Goal: Task Accomplishment & Management: Manage account settings

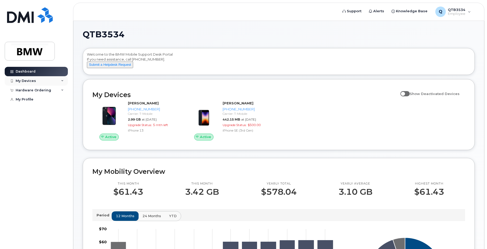
click at [34, 79] on div "My Devices" at bounding box center [26, 81] width 20 height 4
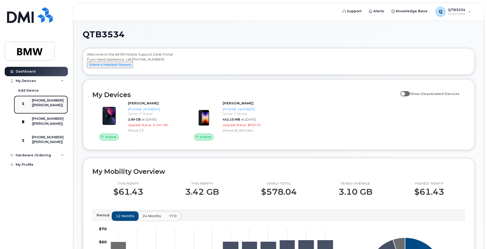
click at [46, 106] on div "([PERSON_NAME])" at bounding box center [48, 105] width 32 height 5
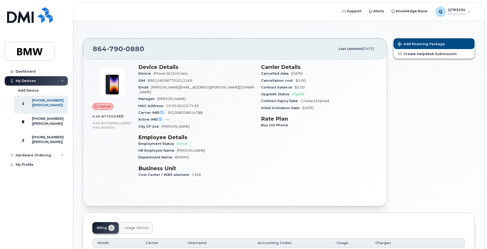
click at [298, 95] on span "Eligible" at bounding box center [298, 94] width 12 height 4
click at [60, 160] on div "Hardware Ordering" at bounding box center [36, 155] width 63 height 9
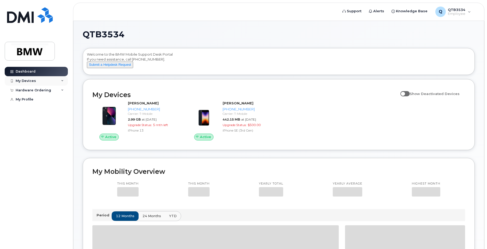
click at [30, 80] on div "My Devices" at bounding box center [26, 81] width 20 height 4
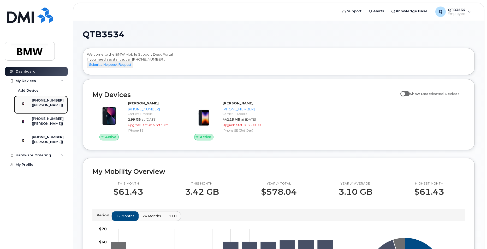
click at [45, 105] on div "([PERSON_NAME])" at bounding box center [48, 105] width 32 height 5
